Goal: Task Accomplishment & Management: Manage account settings

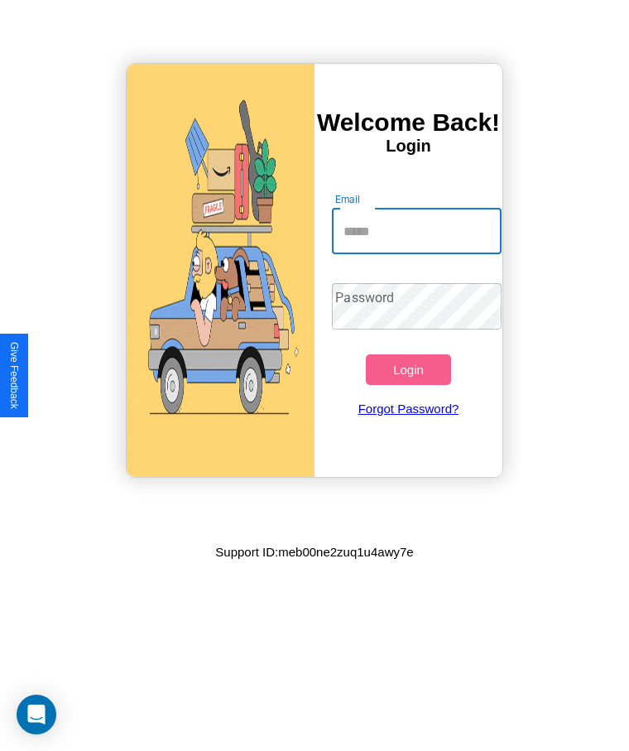
click at [416, 231] on input "Email" at bounding box center [416, 231] width 169 height 46
type input "**********"
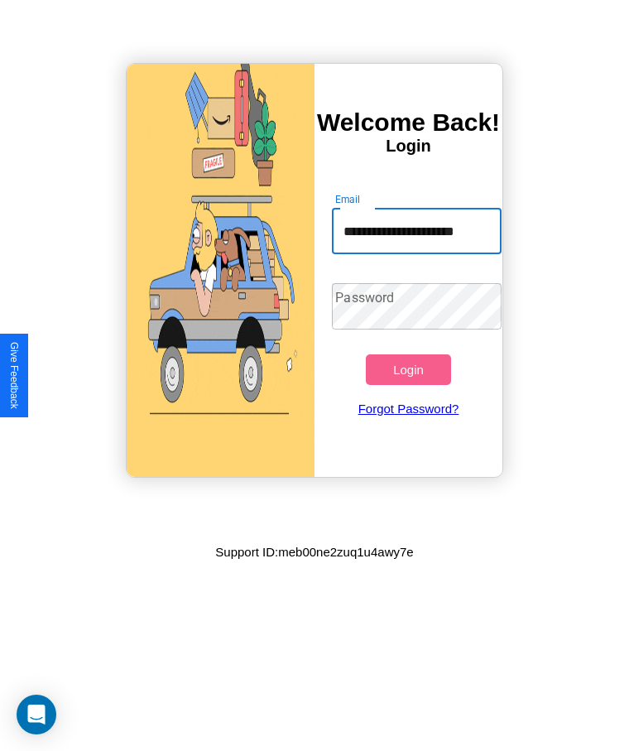
scroll to position [0, 0]
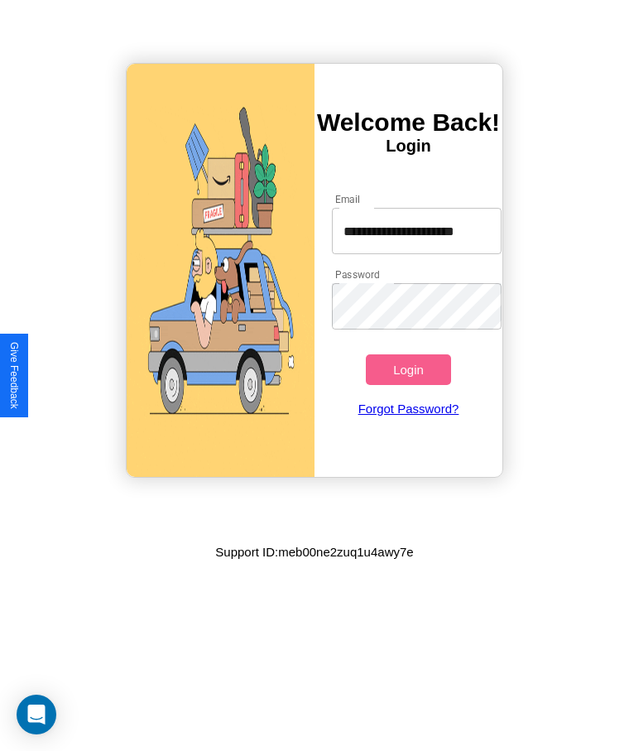
click at [408, 369] on button "Login" at bounding box center [408, 369] width 84 height 31
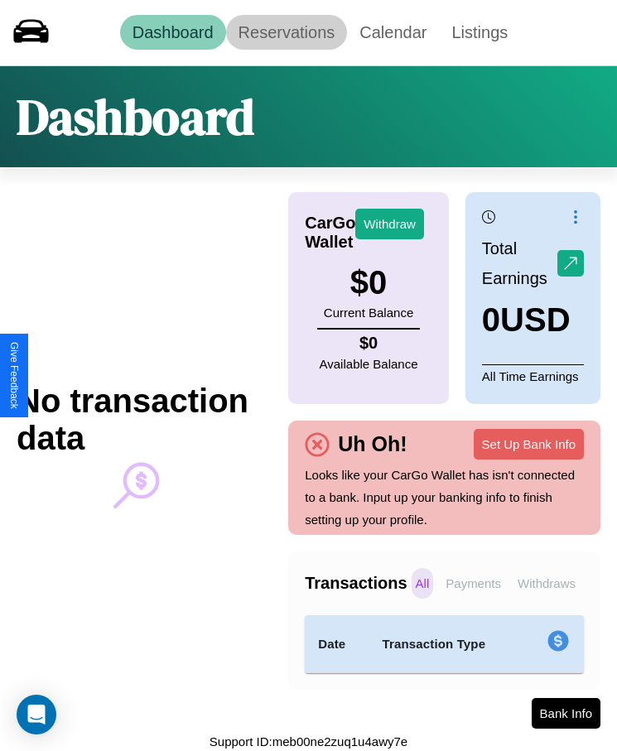
click at [286, 32] on link "Reservations" at bounding box center [287, 32] width 122 height 35
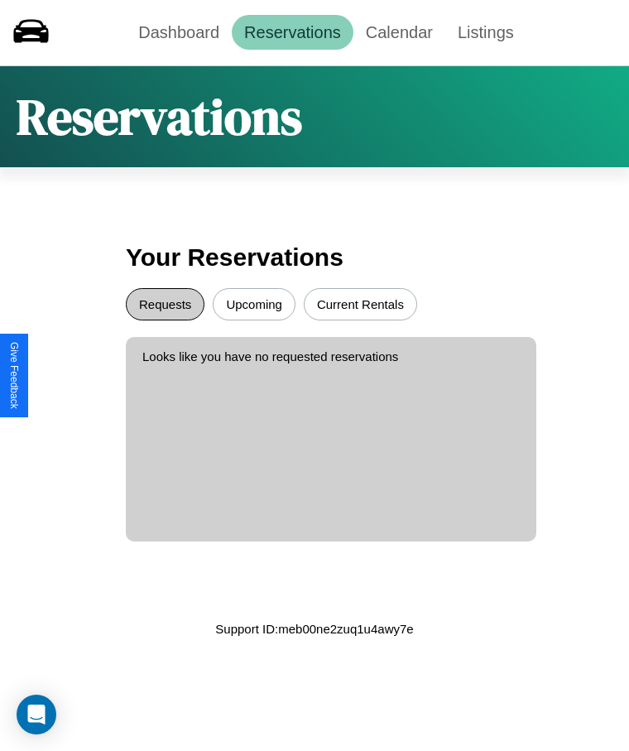
click at [165, 304] on button "Requests" at bounding box center [165, 304] width 79 height 32
click at [360, 304] on button "Current Rentals" at bounding box center [360, 304] width 113 height 32
